Goal: Task Accomplishment & Management: Complete application form

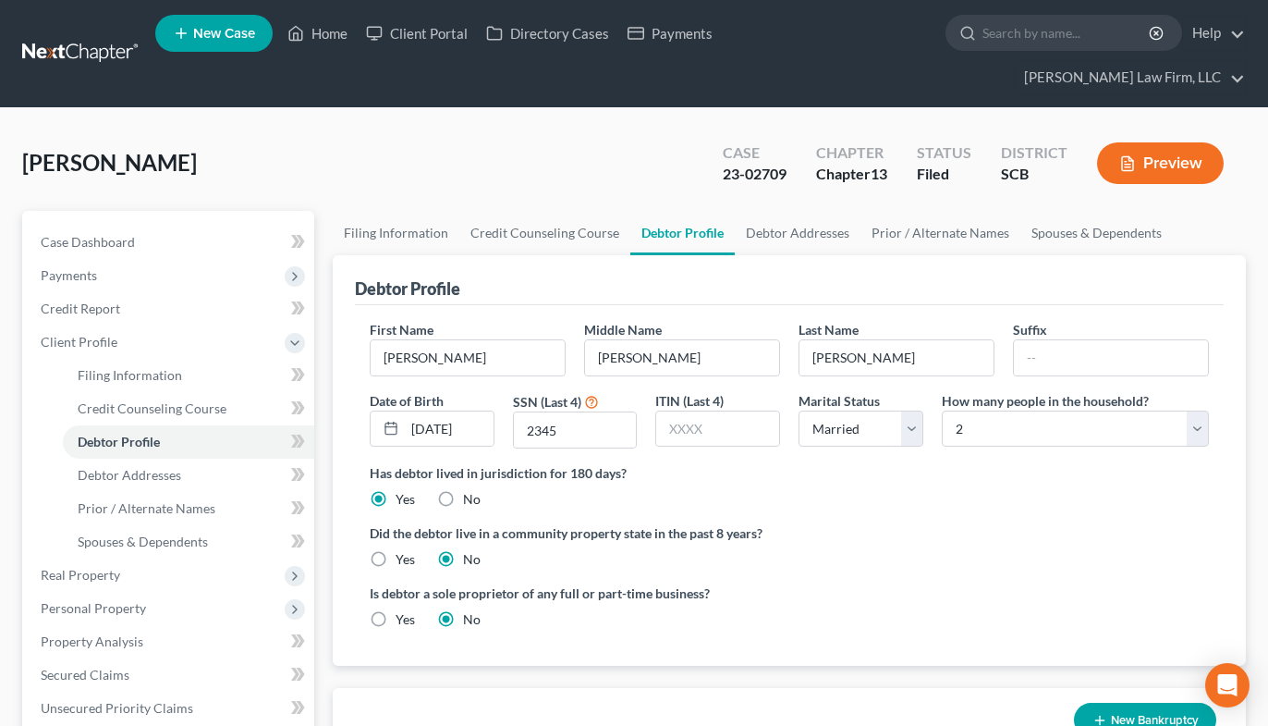
select select "1"
click at [86, 37] on link at bounding box center [81, 53] width 118 height 33
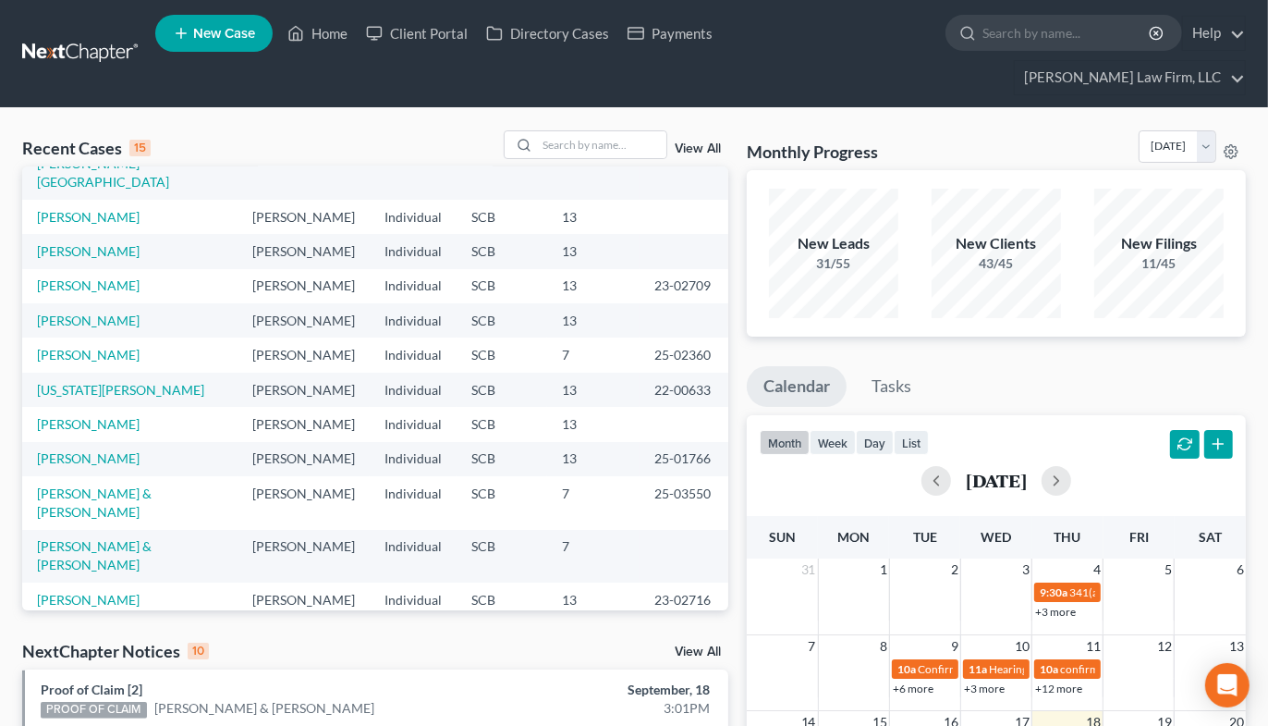
scroll to position [103, 0]
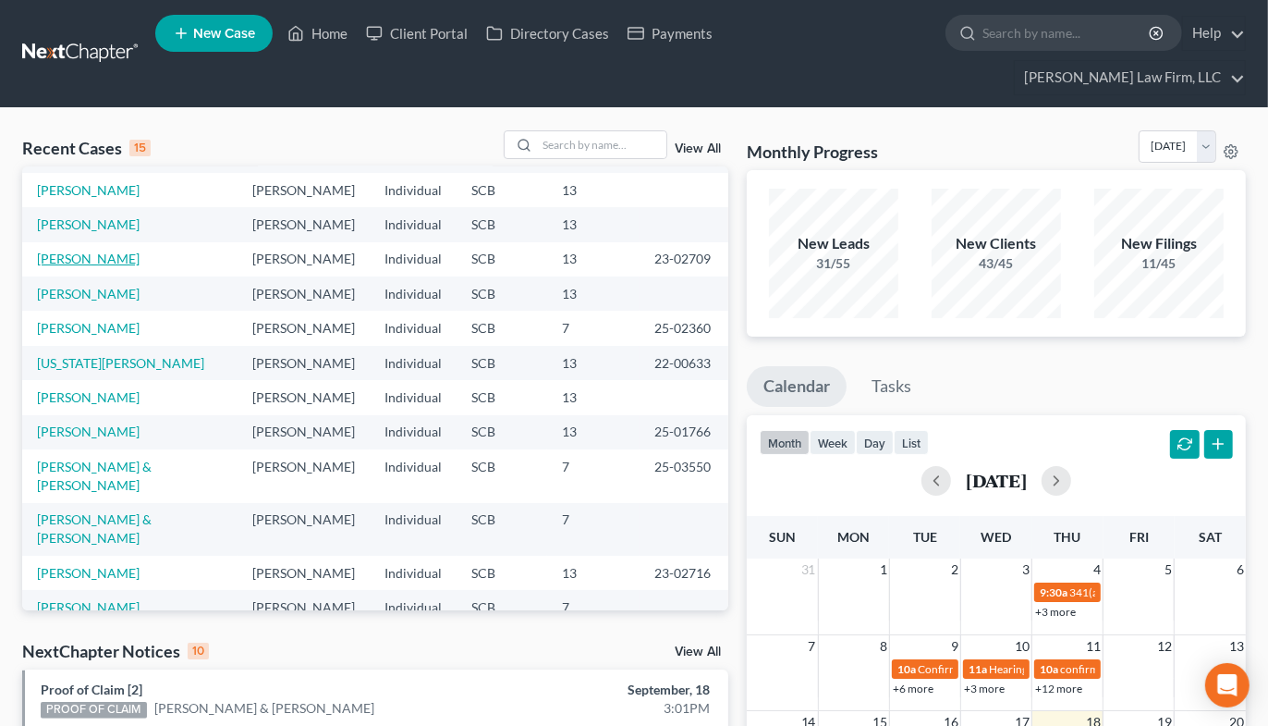
click at [56, 251] on link "[PERSON_NAME]" at bounding box center [88, 259] width 103 height 16
select select "2"
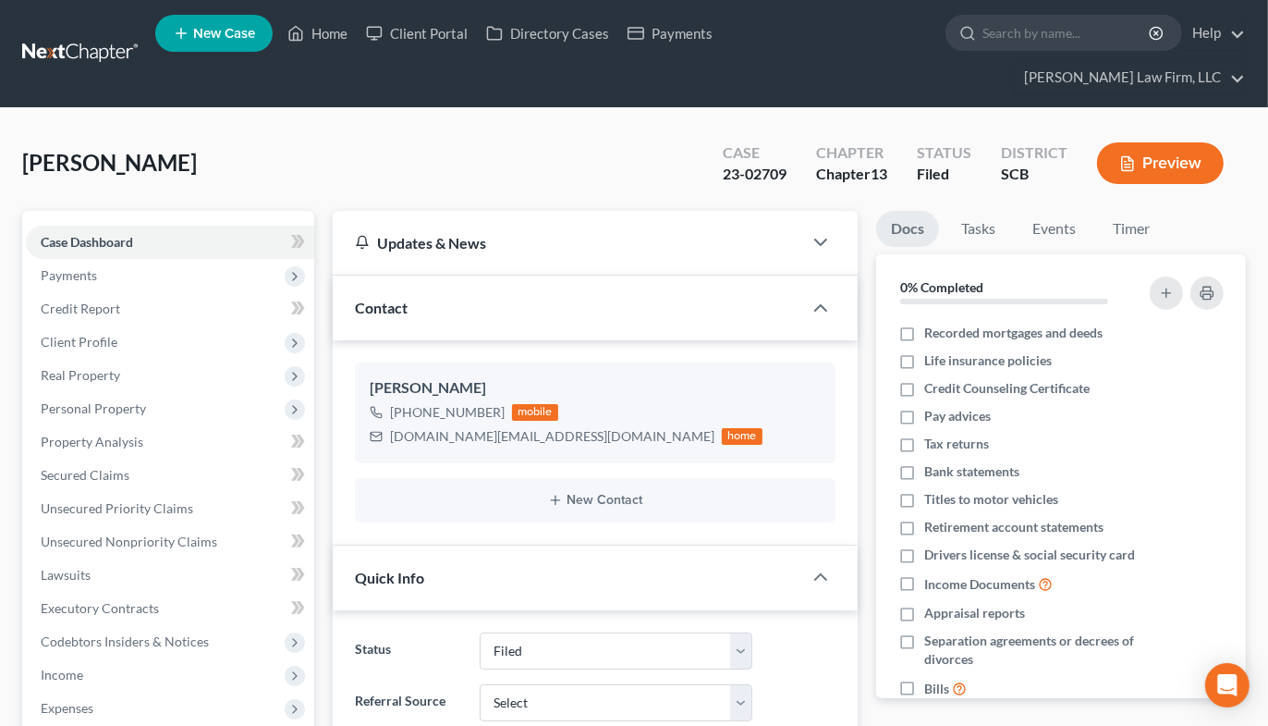
select select "2"
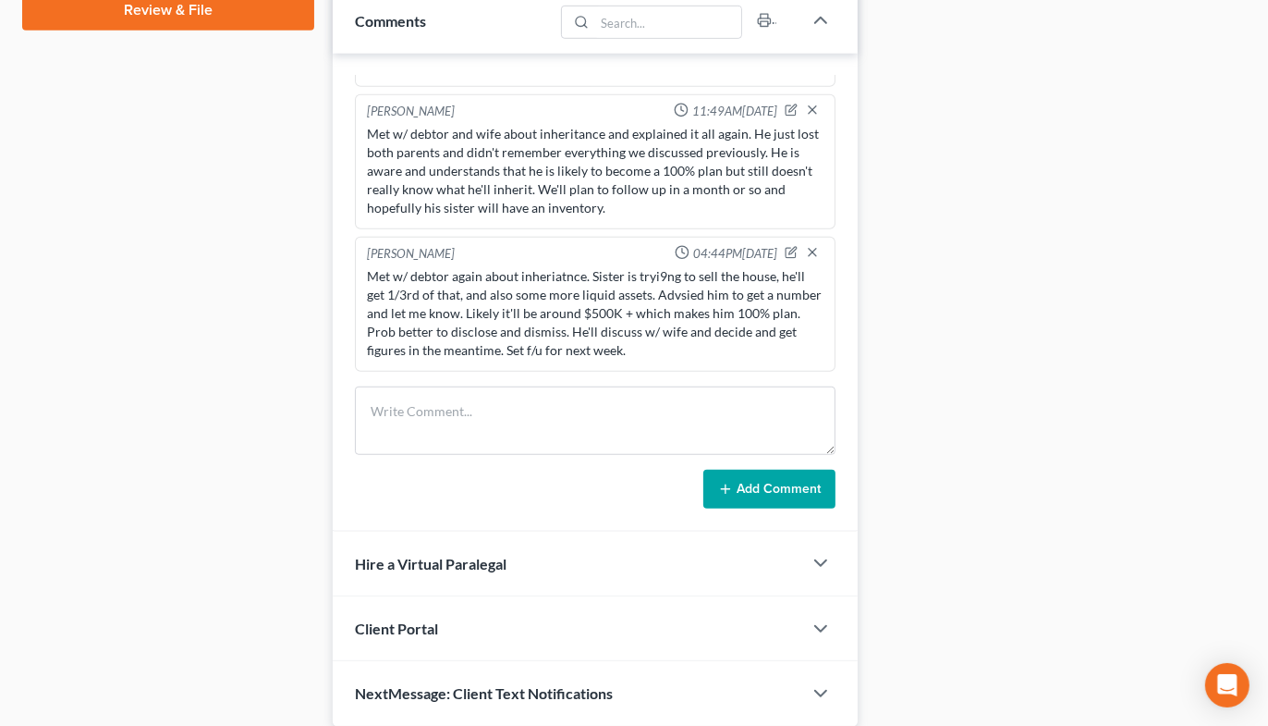
scroll to position [1054, 0]
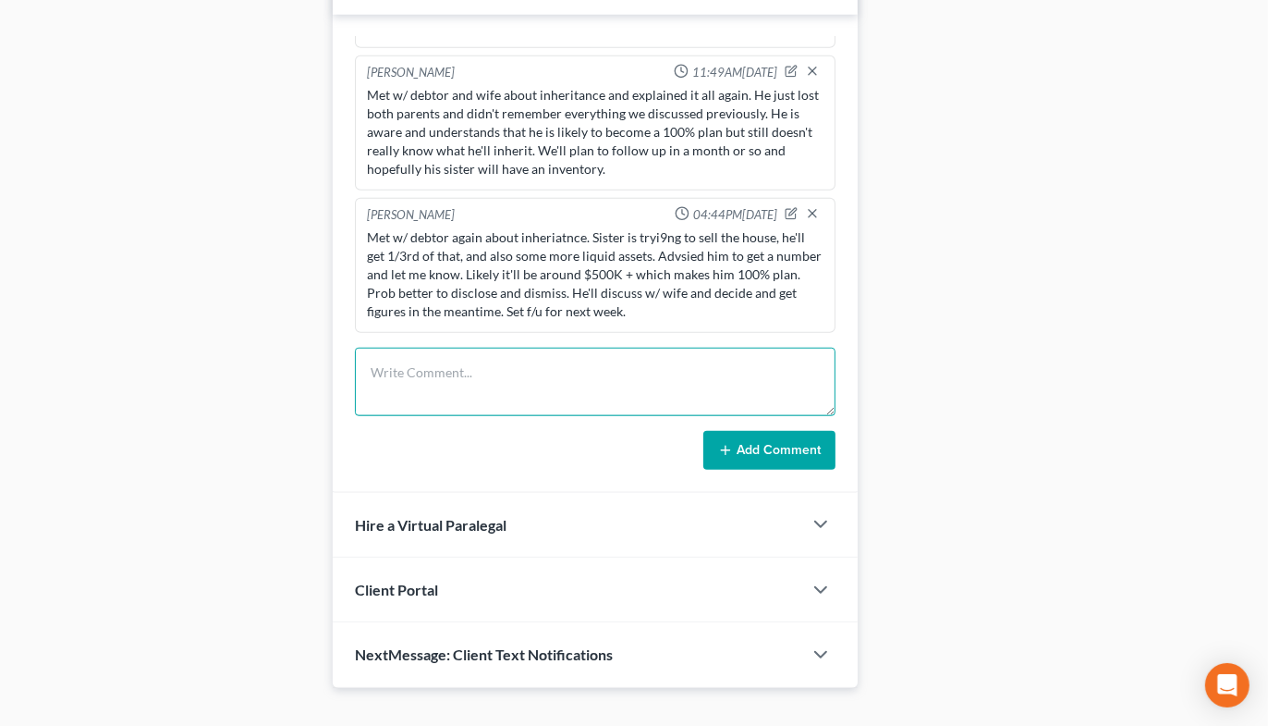
drag, startPoint x: 503, startPoint y: 361, endPoint x: 491, endPoint y: 361, distance: 12.1
click at [500, 361] on textarea at bounding box center [595, 382] width 481 height 68
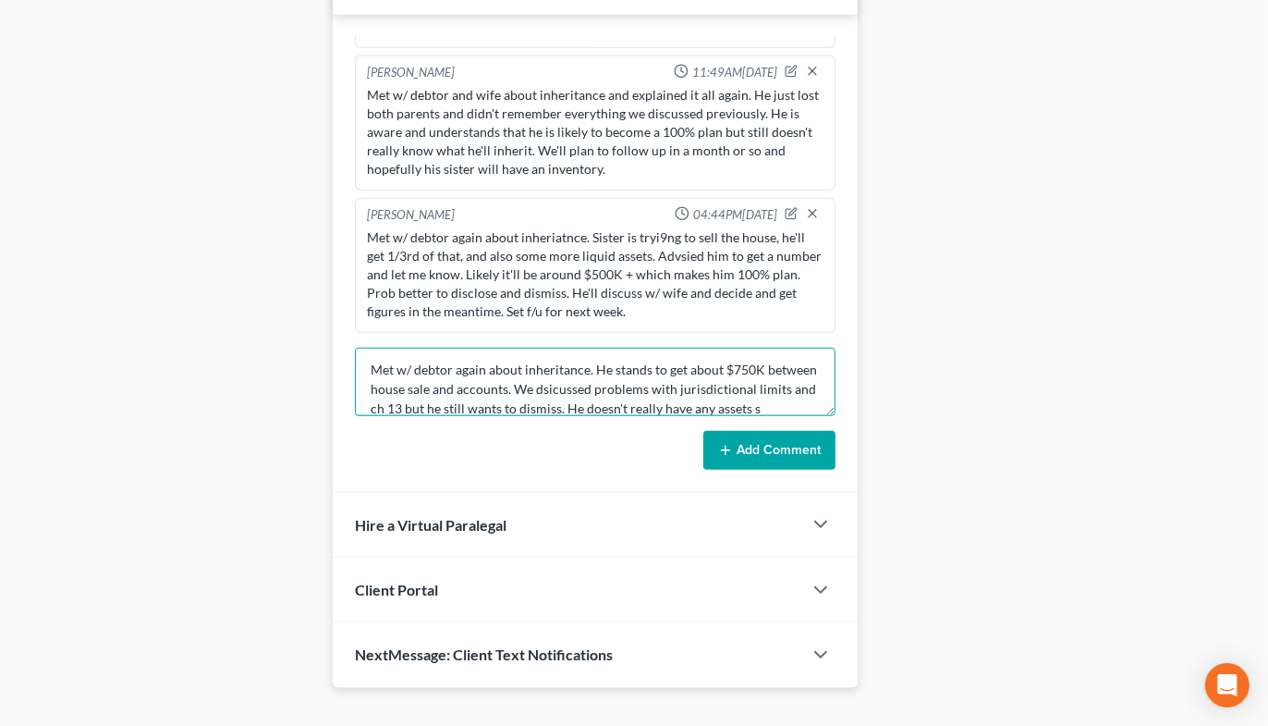
scroll to position [22, 0]
type textarea "Met w/ debtor again about inheritance. He stands to get about $750K between hou…"
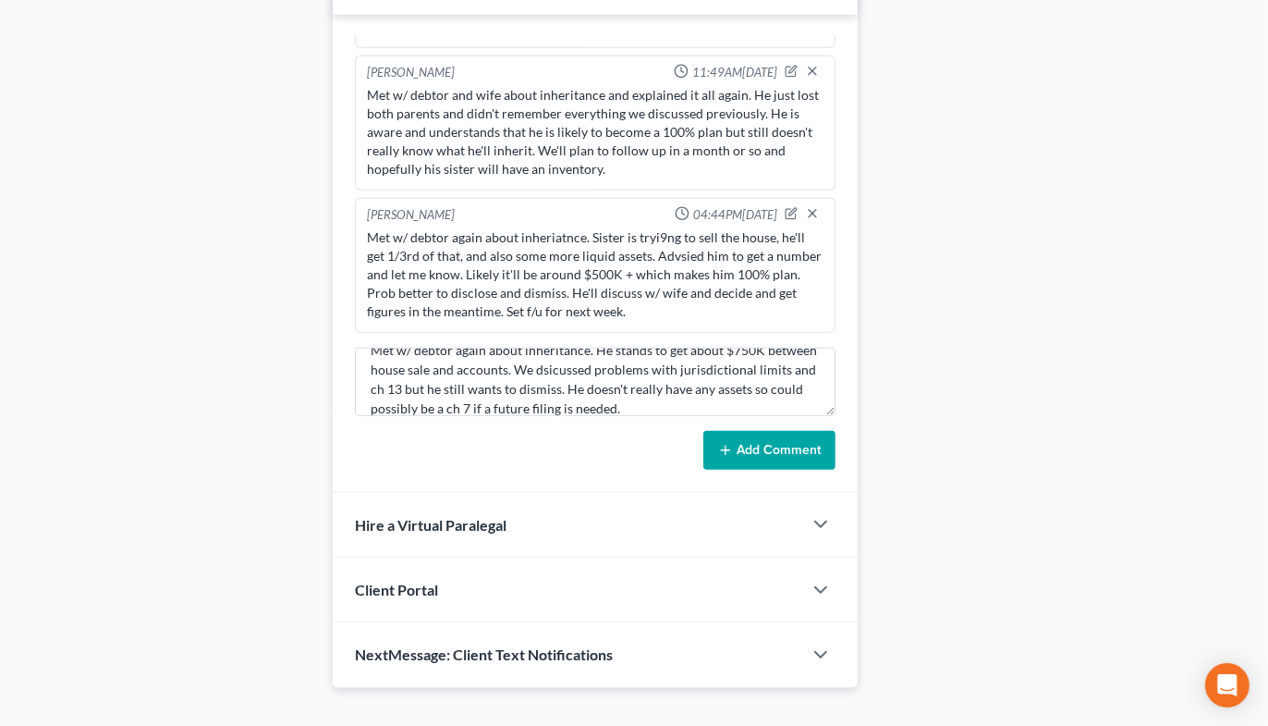
click at [753, 431] on button "Add Comment" at bounding box center [769, 450] width 132 height 39
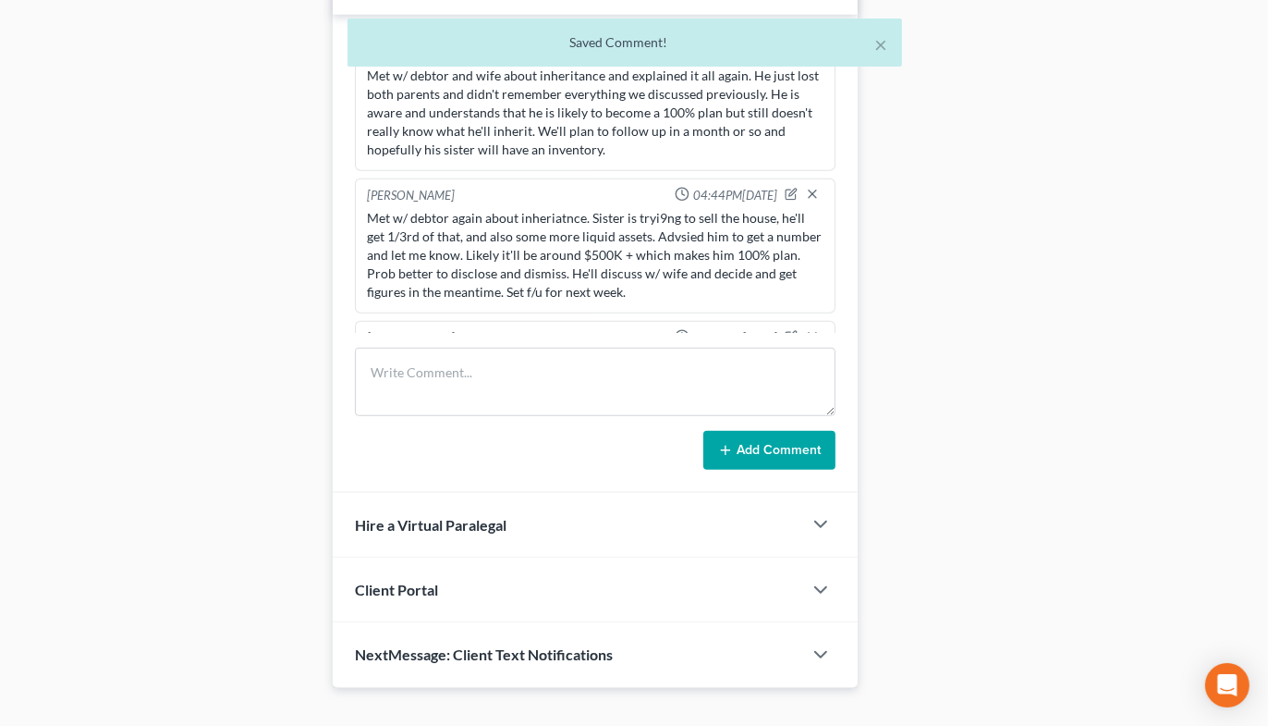
scroll to position [1206, 0]
